Goal: Navigation & Orientation: Find specific page/section

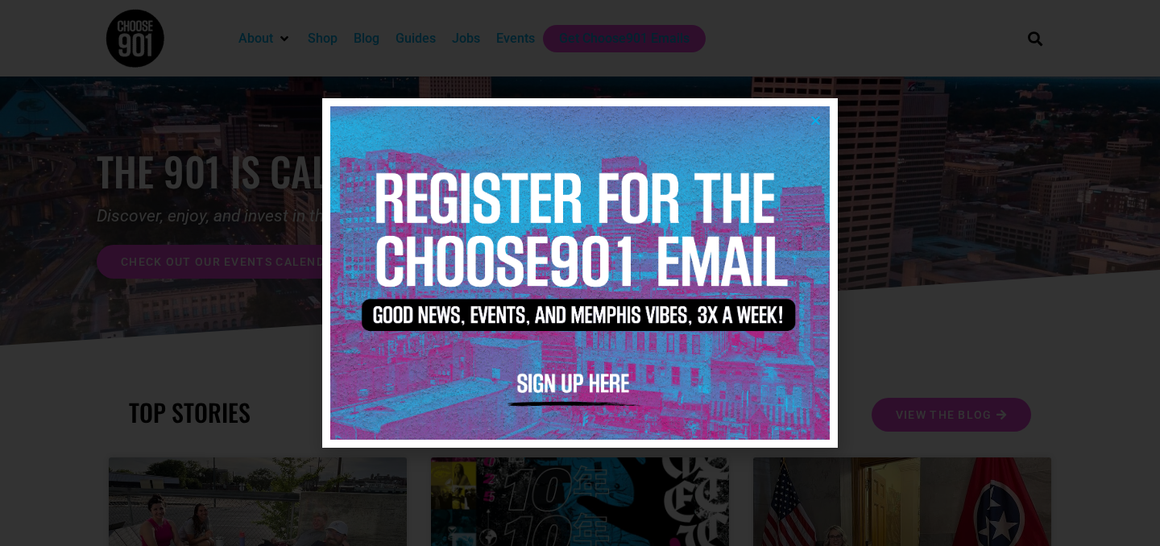
click at [814, 118] on icon "Close" at bounding box center [815, 120] width 12 height 12
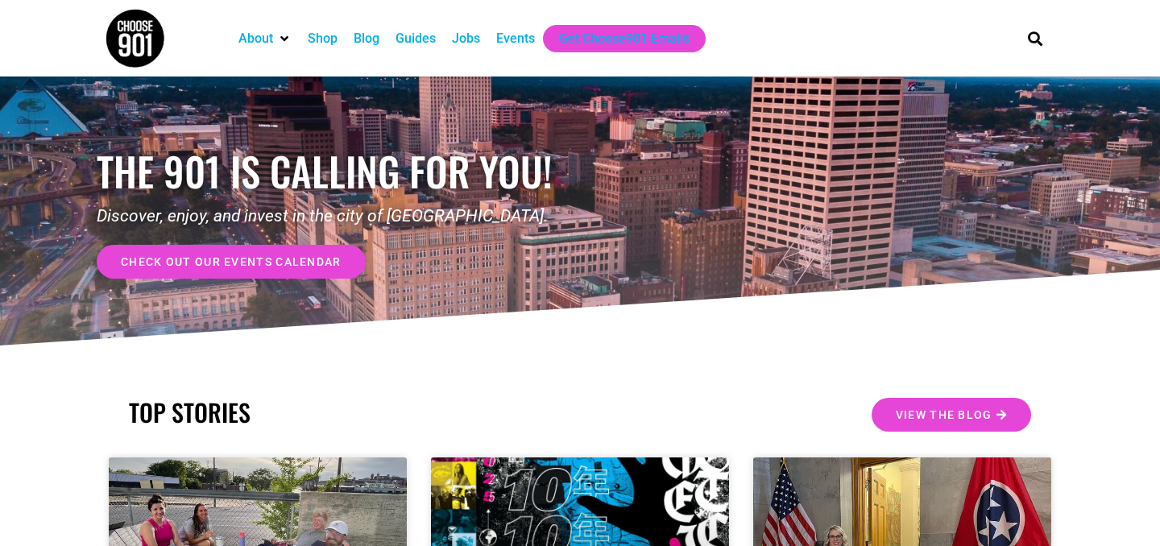
click at [507, 43] on div "Events" at bounding box center [515, 38] width 39 height 19
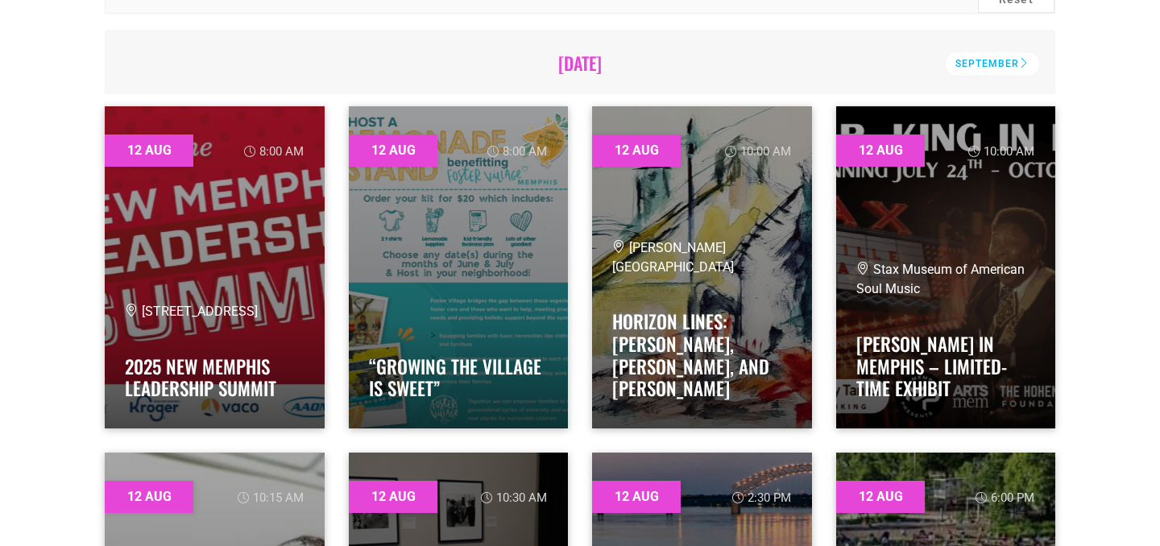
scroll to position [512, 0]
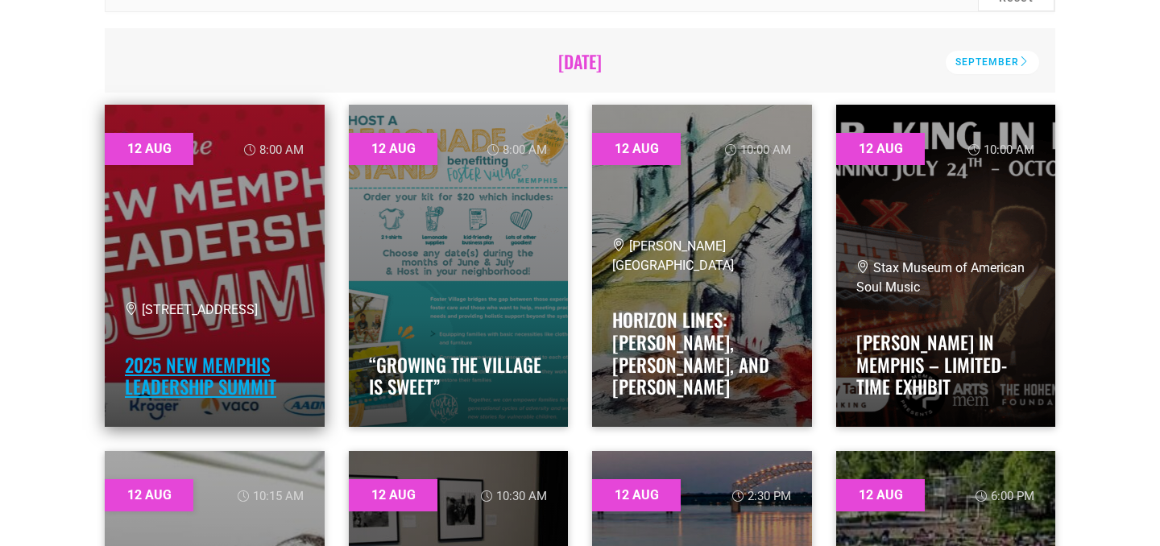
click at [250, 372] on link "2025 New Memphis Leadership Summit" at bounding box center [200, 376] width 151 height 50
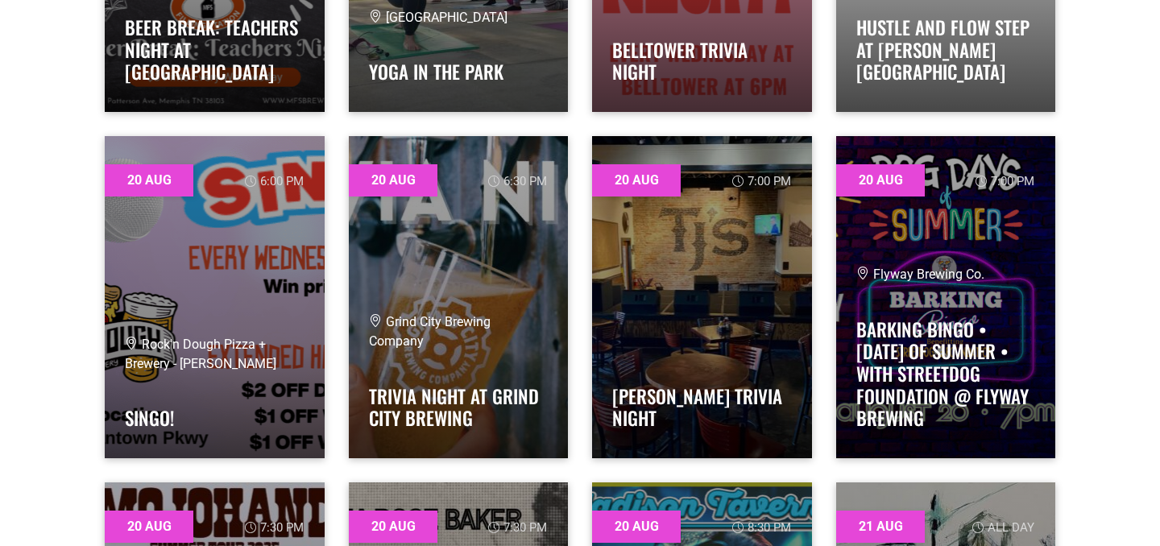
scroll to position [11912, 0]
